Goal: Information Seeking & Learning: Learn about a topic

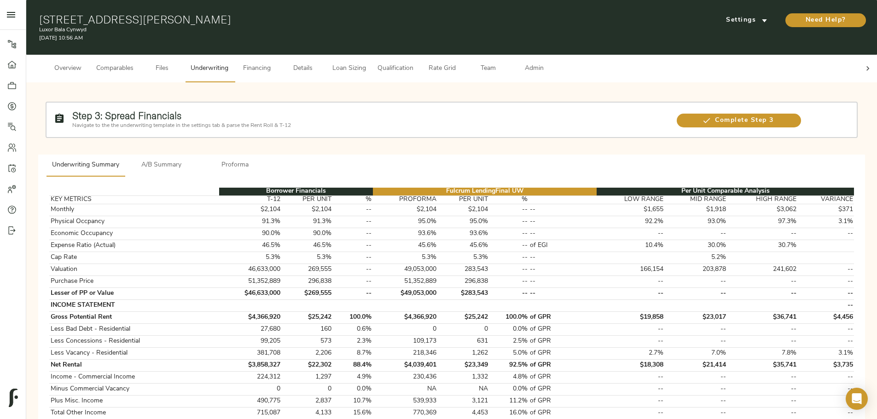
click at [283, 21] on h1 "[STREET_ADDRESS][PERSON_NAME]" at bounding box center [314, 19] width 550 height 13
copy h1 "[STREET_ADDRESS][PERSON_NAME]"
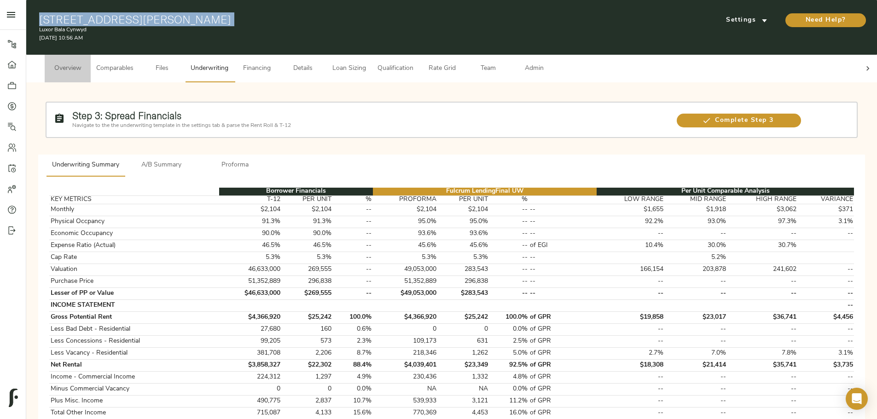
click at [85, 66] on span "Overview" at bounding box center [67, 69] width 35 height 12
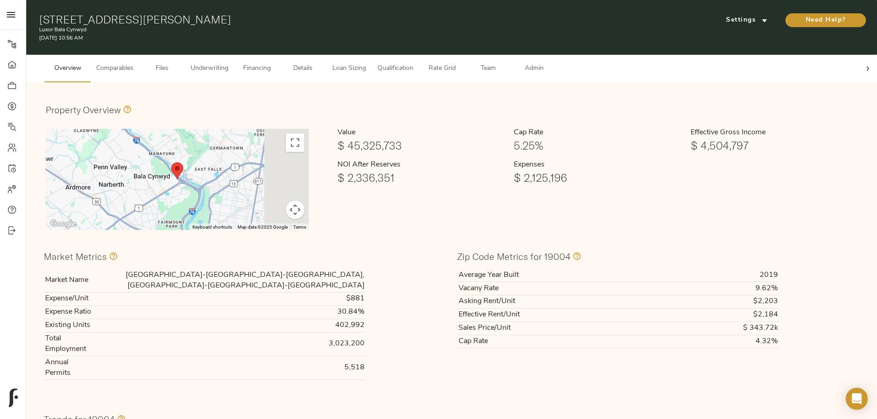
click at [133, 63] on span "Comparables" at bounding box center [114, 69] width 37 height 12
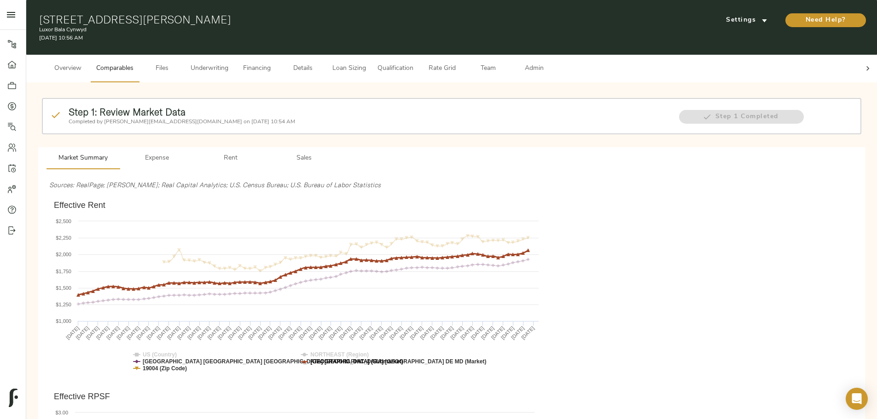
drag, startPoint x: 468, startPoint y: 347, endPoint x: 530, endPoint y: 350, distance: 62.2
click at [403, 359] on text "[GEOGRAPHIC_DATA] (Submarket)" at bounding box center [356, 362] width 93 height 6
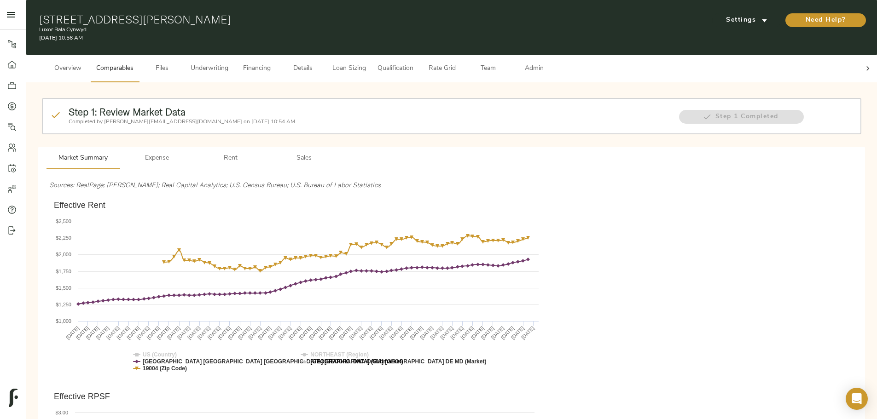
click at [403, 359] on text "[GEOGRAPHIC_DATA] (Submarket)" at bounding box center [356, 362] width 93 height 6
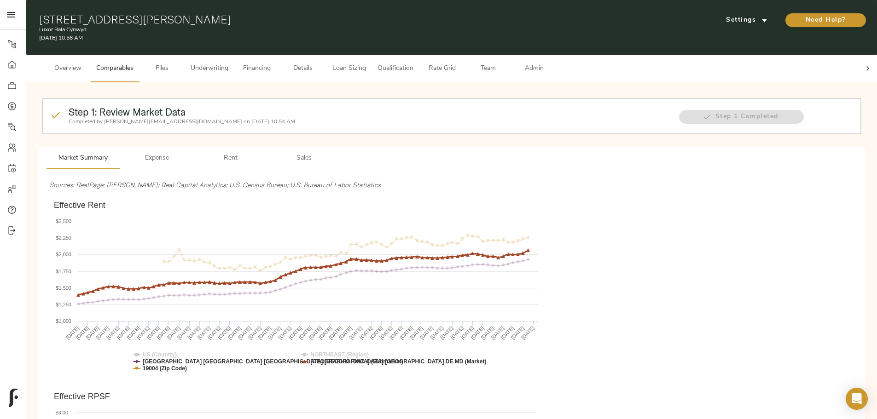
click at [403, 359] on text "[GEOGRAPHIC_DATA] (Submarket)" at bounding box center [356, 362] width 93 height 6
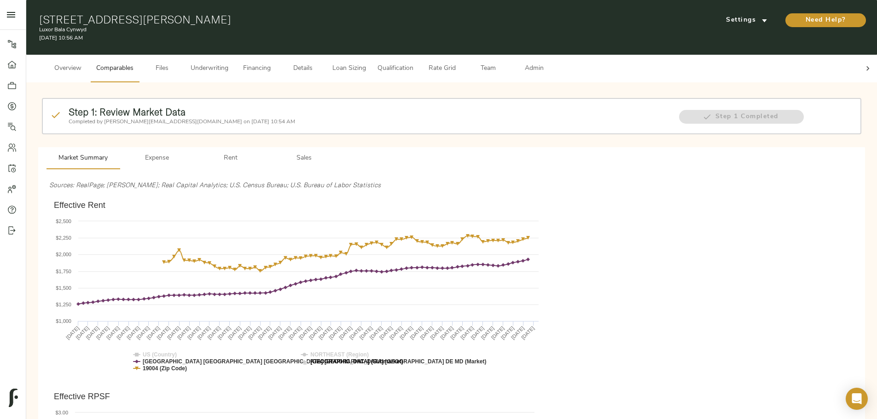
drag, startPoint x: 611, startPoint y: 348, endPoint x: 567, endPoint y: 345, distance: 43.8
click at [543, 345] on icon "Created with Highcharts 10.3.3 Effective Rent [GEOGRAPHIC_DATA] (Country) NORTH…" at bounding box center [296, 289] width 494 height 184
drag, startPoint x: 524, startPoint y: 344, endPoint x: 515, endPoint y: 365, distance: 22.3
click at [515, 365] on rect "Effective Rent" at bounding box center [296, 289] width 494 height 184
click at [85, 63] on span "Overview" at bounding box center [67, 69] width 35 height 12
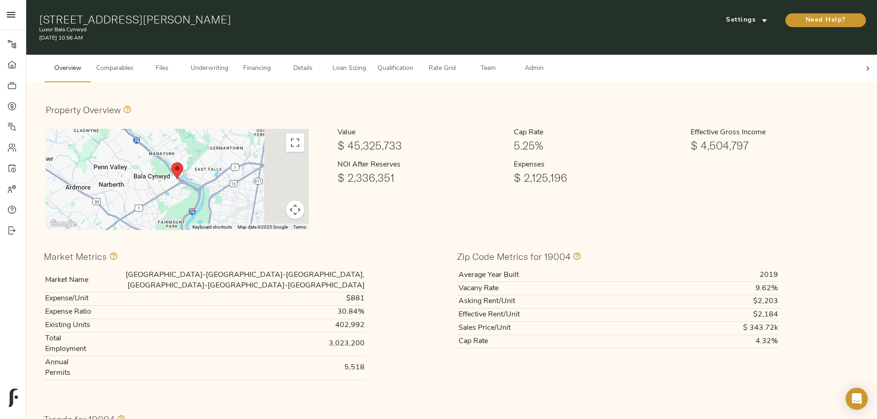
click at [360, 269] on td "[GEOGRAPHIC_DATA]-[GEOGRAPHIC_DATA]-[GEOGRAPHIC_DATA], [GEOGRAPHIC_DATA]-[GEOGR…" at bounding box center [231, 280] width 269 height 23
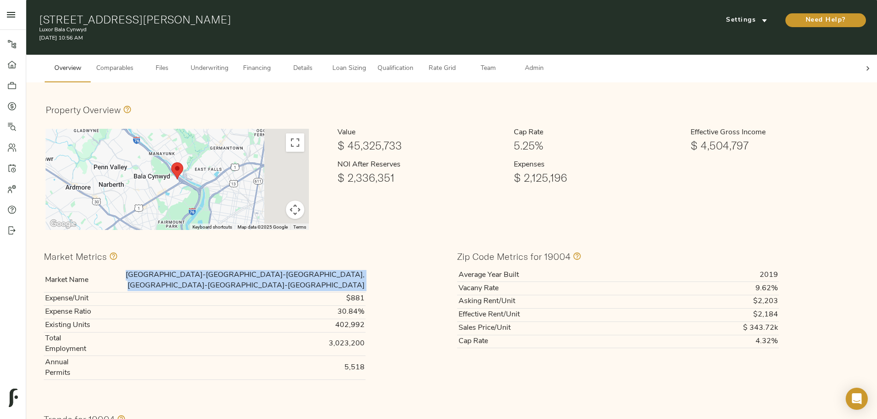
click at [360, 269] on td "[GEOGRAPHIC_DATA]-[GEOGRAPHIC_DATA]-[GEOGRAPHIC_DATA], [GEOGRAPHIC_DATA]-[GEOGR…" at bounding box center [231, 280] width 269 height 23
copy td "[GEOGRAPHIC_DATA]-[GEOGRAPHIC_DATA]-[GEOGRAPHIC_DATA], [GEOGRAPHIC_DATA]-[GEOGR…"
